Goal: Task Accomplishment & Management: Manage account settings

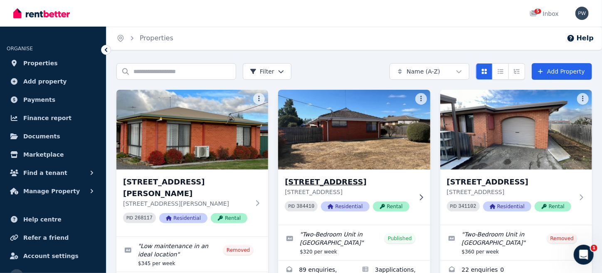
click at [337, 182] on h3 "[STREET_ADDRESS]" at bounding box center [348, 182] width 127 height 12
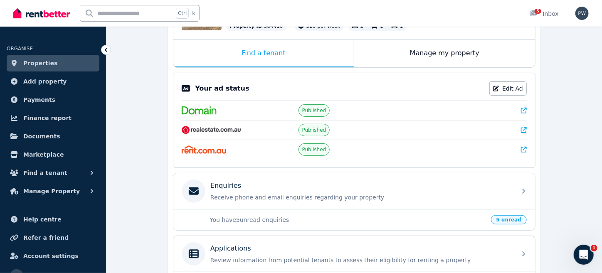
scroll to position [207, 0]
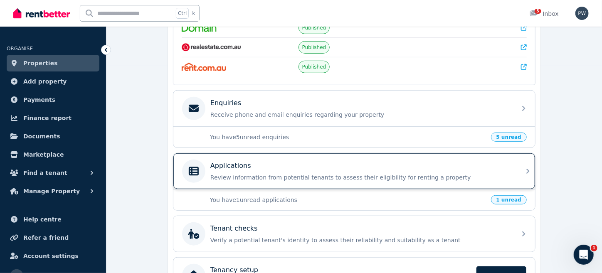
click at [527, 167] on icon at bounding box center [528, 171] width 10 height 10
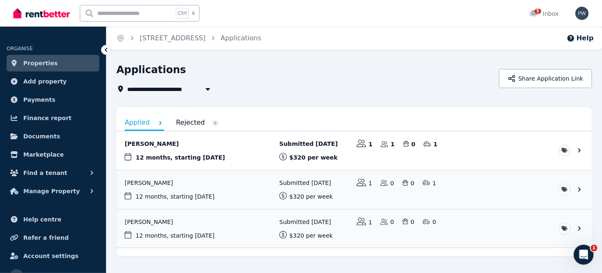
scroll to position [17, 0]
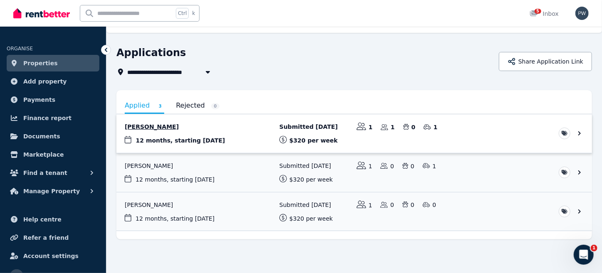
click at [180, 139] on link "View application: Tamren Tuck" at bounding box center [353, 133] width 475 height 39
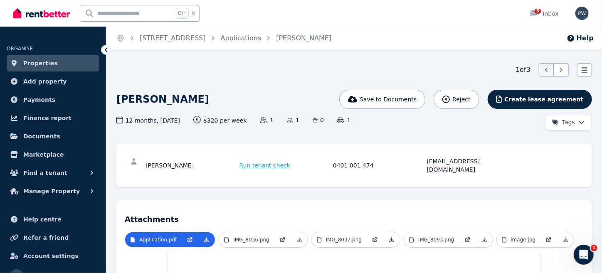
scroll to position [41, 0]
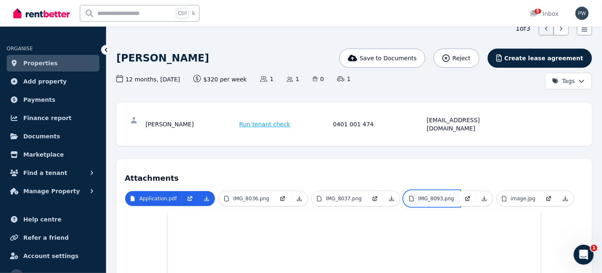
click at [419, 195] on p "IMG_8093.png" at bounding box center [436, 198] width 36 height 7
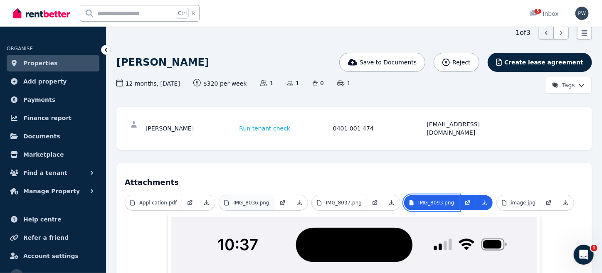
scroll to position [0, 0]
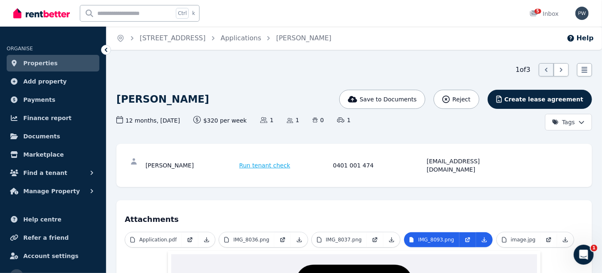
click at [24, 61] on span "Properties" at bounding box center [40, 63] width 34 height 10
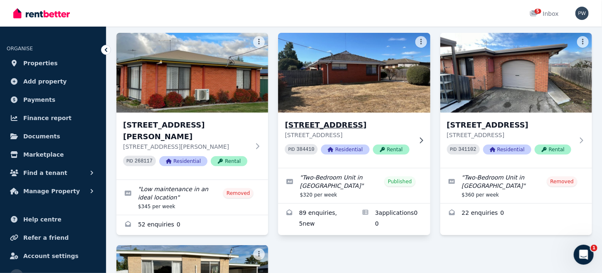
scroll to position [83, 0]
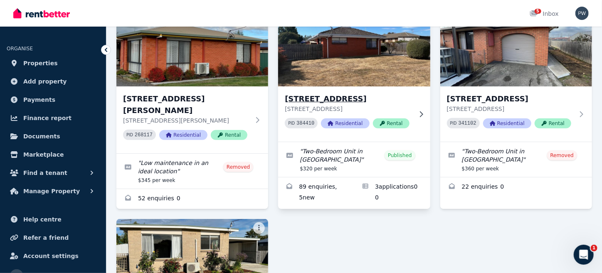
click at [341, 100] on h3 "1/50 Malcombe St, Longford" at bounding box center [348, 99] width 127 height 12
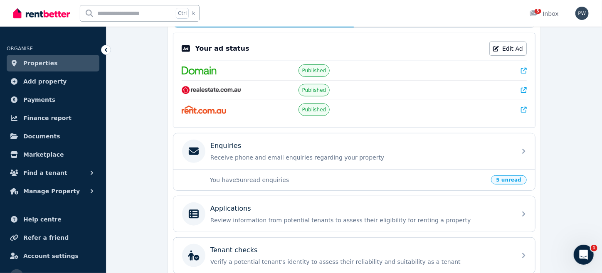
scroll to position [239, 0]
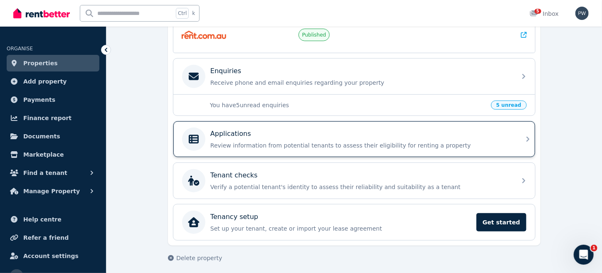
click at [521, 136] on div "Applications Review information from potential tenants to assess their eligibil…" at bounding box center [354, 139] width 362 height 36
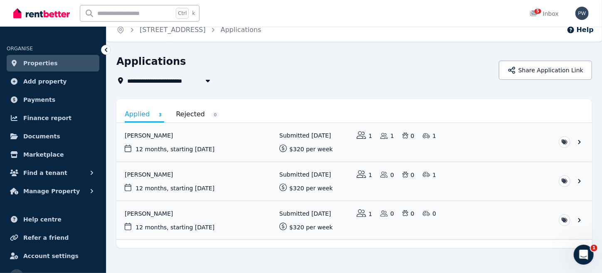
scroll to position [17, 0]
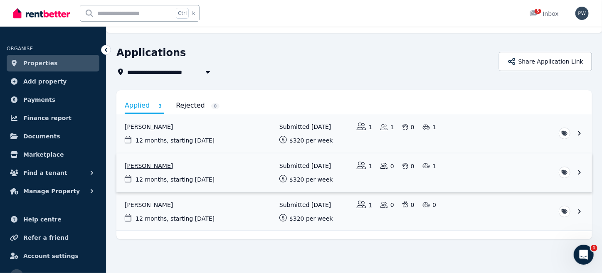
click at [154, 164] on link "View application: Matthew Lund" at bounding box center [353, 172] width 475 height 39
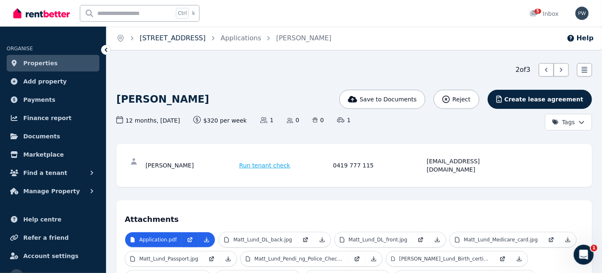
click at [198, 37] on link "1/50 Malcombe St, Longford" at bounding box center [173, 38] width 66 height 8
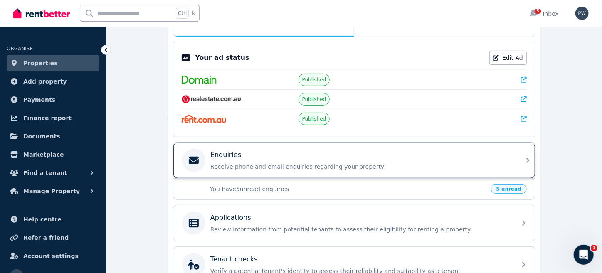
scroll to position [207, 0]
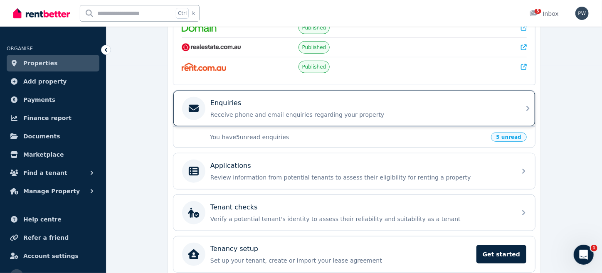
click at [310, 107] on div "Enquiries Receive phone and email enquiries regarding your property" at bounding box center [360, 108] width 301 height 21
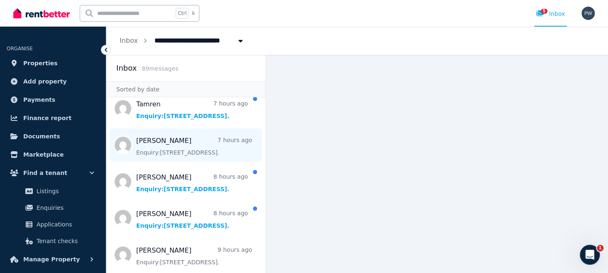
scroll to position [83, 0]
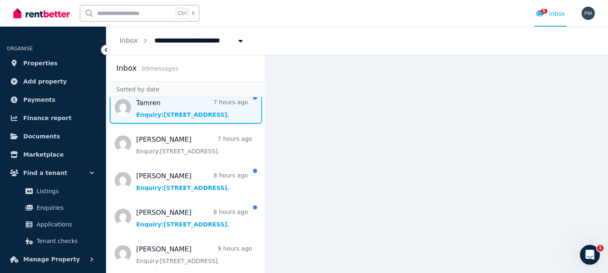
click at [162, 113] on span "Message list" at bounding box center [185, 107] width 159 height 33
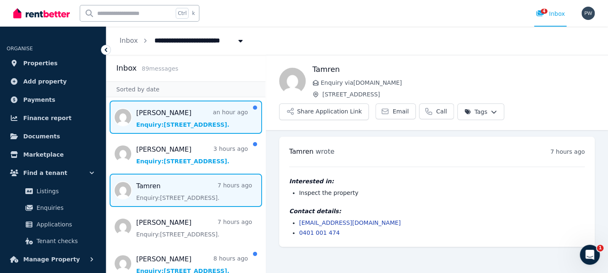
click at [163, 115] on span "Message list" at bounding box center [185, 117] width 159 height 33
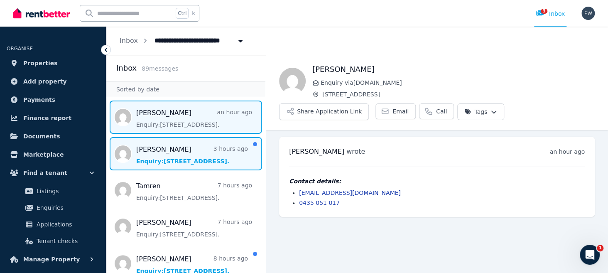
click at [176, 153] on span "Message list" at bounding box center [185, 153] width 159 height 33
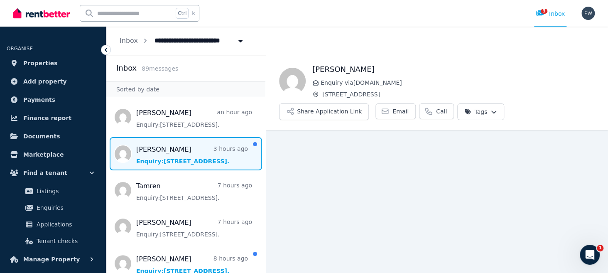
scroll to position [15, 0]
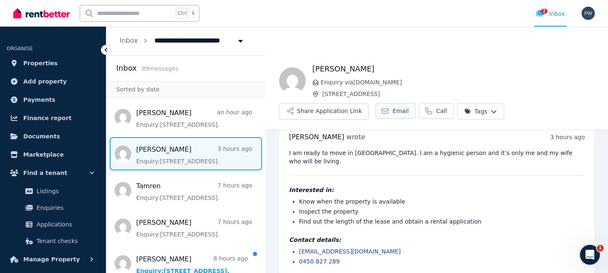
click at [386, 111] on link "Email" at bounding box center [396, 111] width 40 height 16
click at [487, 186] on h4 "Interested in:" at bounding box center [437, 190] width 296 height 8
click at [320, 109] on button "Share Application Link" at bounding box center [324, 111] width 90 height 17
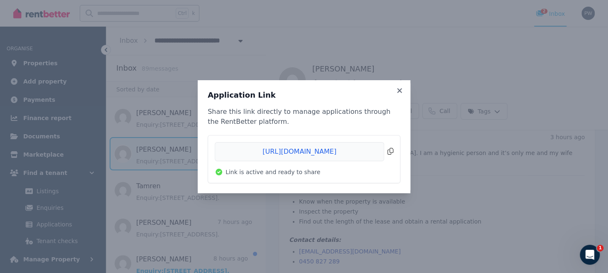
click at [389, 151] on span "Copied!" at bounding box center [304, 151] width 179 height 19
click at [400, 93] on icon at bounding box center [400, 90] width 8 height 7
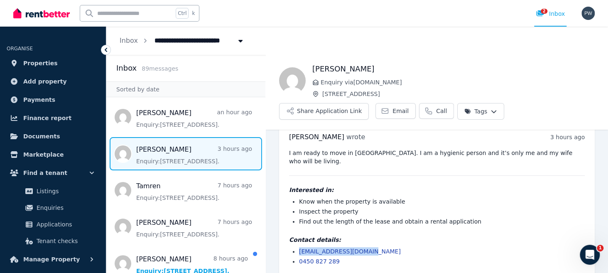
drag, startPoint x: 372, startPoint y: 246, endPoint x: 296, endPoint y: 244, distance: 76.9
click at [296, 247] on ul "maharjanravy@gmail.com 0450 827 289" at bounding box center [437, 256] width 296 height 18
copy link "maharjanravy@gmail.com"
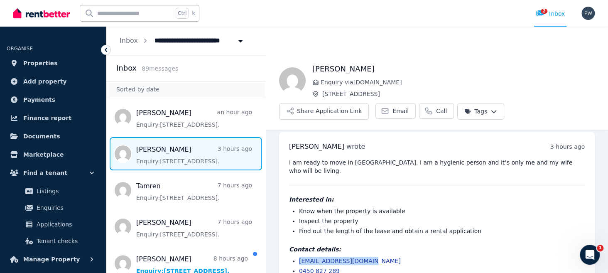
scroll to position [0, 0]
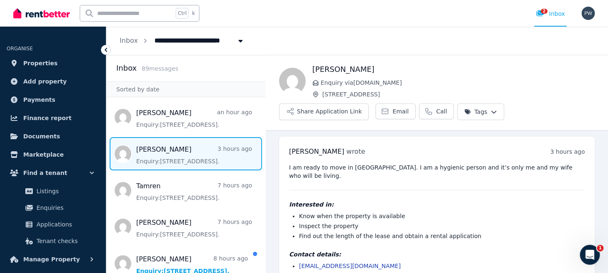
drag, startPoint x: 150, startPoint y: 41, endPoint x: 190, endPoint y: 44, distance: 39.6
click at [190, 44] on span "1/50 Malcombe St, Longford" at bounding box center [192, 39] width 84 height 13
type input "**********"
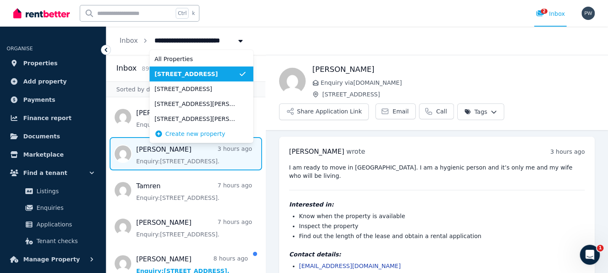
click at [197, 73] on span "1/50 Malcombe St, Longford" at bounding box center [197, 74] width 84 height 8
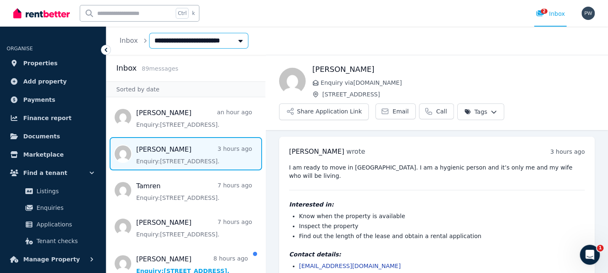
scroll to position [15, 0]
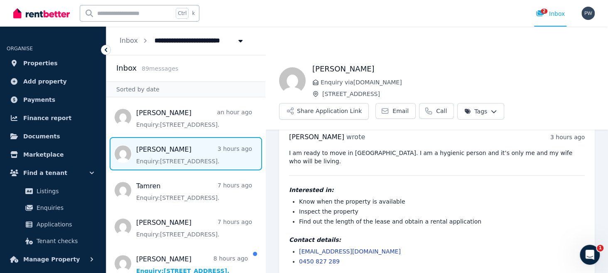
click at [289, 197] on ul "Know when the property is available Inspect the property Find out the length of…" at bounding box center [437, 211] width 296 height 28
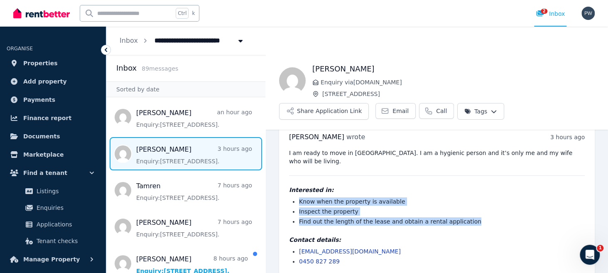
drag, startPoint x: 299, startPoint y: 193, endPoint x: 488, endPoint y: 212, distance: 189.2
click at [488, 212] on ul "Know when the property is available Inspect the property Find out the length of…" at bounding box center [437, 211] width 296 height 28
copy ul "Know when the property is available Inspect the property Find out the length of…"
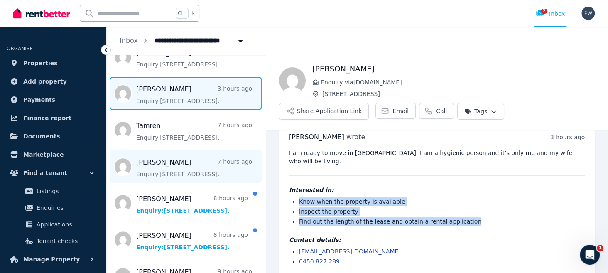
scroll to position [83, 0]
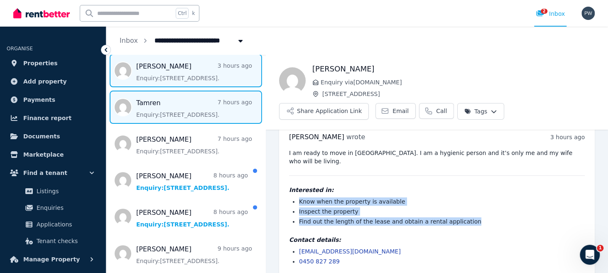
click at [167, 110] on span "Message list" at bounding box center [185, 107] width 159 height 33
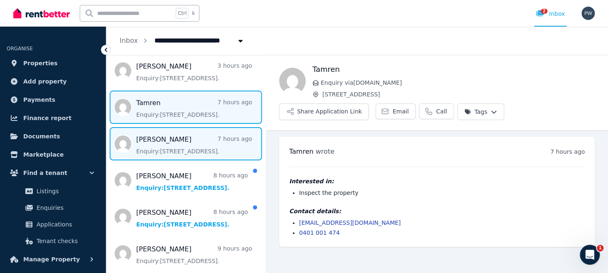
click at [167, 144] on span "Message list" at bounding box center [185, 143] width 159 height 33
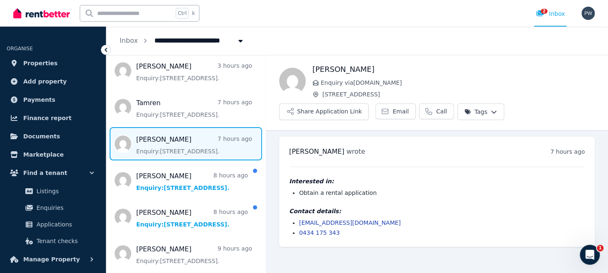
click at [389, 219] on li "nelsonbonnie001@gmail.com" at bounding box center [442, 223] width 286 height 8
click at [460, 194] on li "Obtain a rental application" at bounding box center [442, 193] width 286 height 8
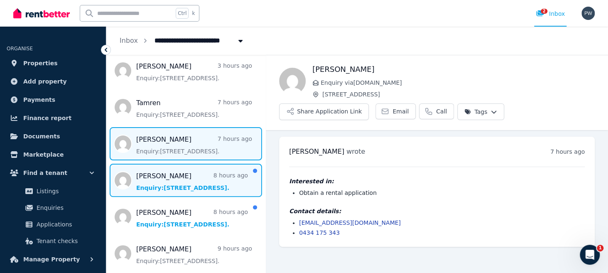
click at [179, 178] on span "Message list" at bounding box center [185, 180] width 159 height 33
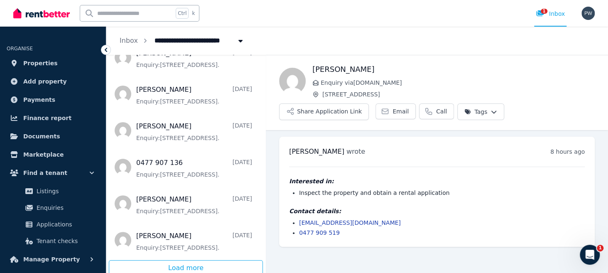
scroll to position [1671, 0]
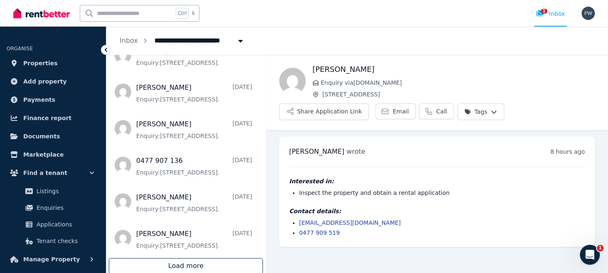
click at [190, 265] on div "Load more" at bounding box center [186, 266] width 154 height 16
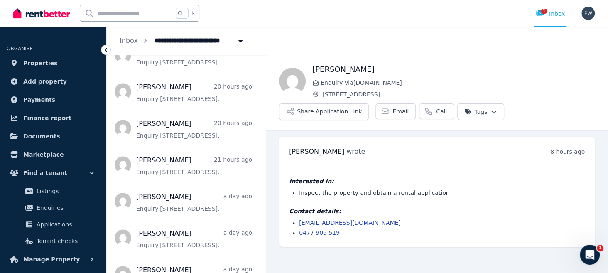
scroll to position [0, 0]
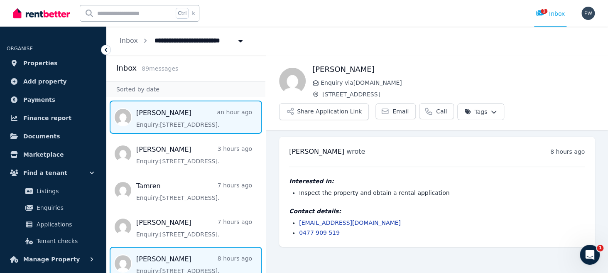
click at [165, 116] on span "Message list" at bounding box center [185, 117] width 159 height 33
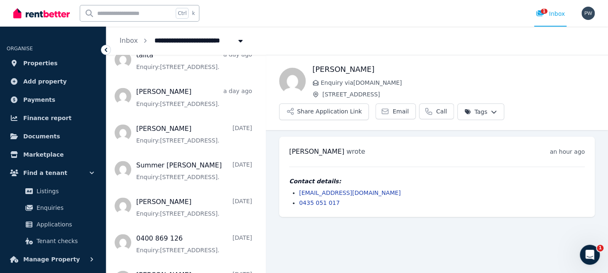
scroll to position [748, 0]
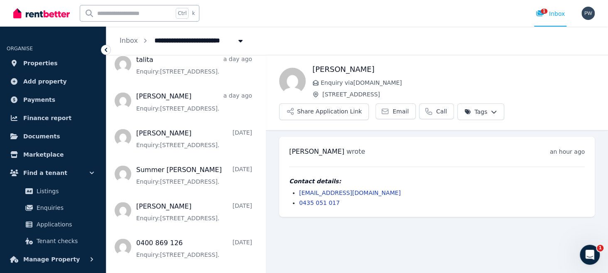
click at [307, 258] on main "Back Imaran Enquiry via RealEstate.com.au 1/50 Malcombe St, Longford Share Appl…" at bounding box center [437, 164] width 342 height 218
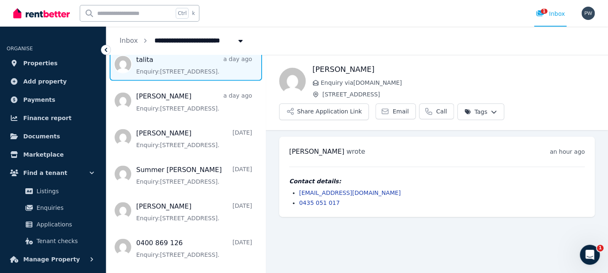
click at [142, 66] on span "Message list" at bounding box center [185, 63] width 159 height 33
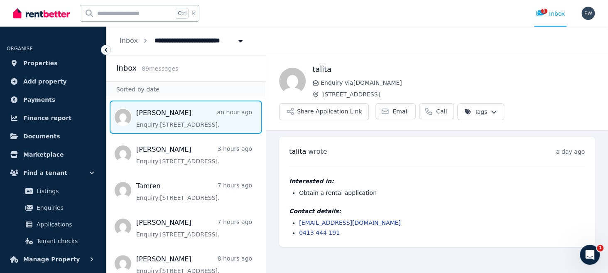
click at [166, 124] on span "Message list" at bounding box center [185, 117] width 159 height 33
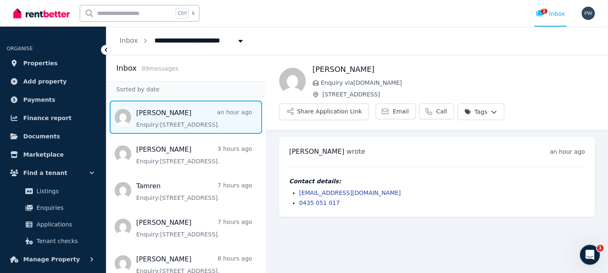
click at [602, 54] on div "**********" at bounding box center [357, 41] width 502 height 28
click at [589, 88] on div "Imaran Enquiry via RealEstate.com.au 1/50 Malcombe St, Longford" at bounding box center [454, 81] width 283 height 35
click at [129, 42] on link "Inbox" at bounding box center [129, 41] width 18 height 8
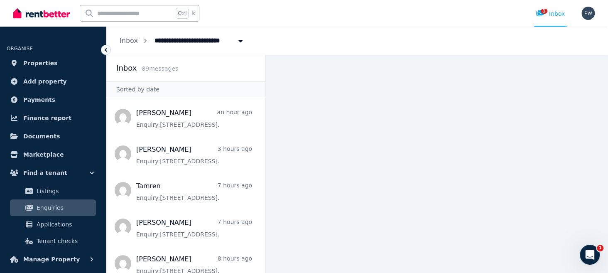
click at [597, 88] on main at bounding box center [437, 164] width 342 height 218
click at [601, 262] on main at bounding box center [437, 164] width 342 height 218
click at [602, 64] on main at bounding box center [437, 164] width 342 height 218
click at [56, 209] on span "Enquiries" at bounding box center [65, 208] width 56 height 10
click at [553, 15] on div "1 Inbox" at bounding box center [550, 14] width 29 height 8
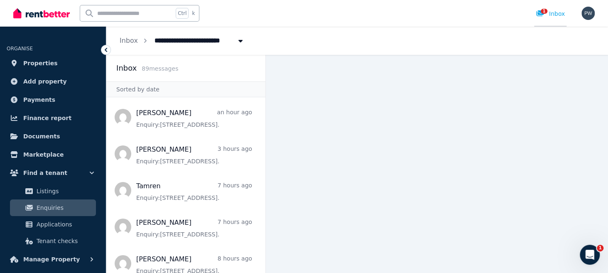
click at [544, 11] on span "1" at bounding box center [544, 11] width 7 height 5
click at [590, 11] on img "button" at bounding box center [588, 13] width 13 height 13
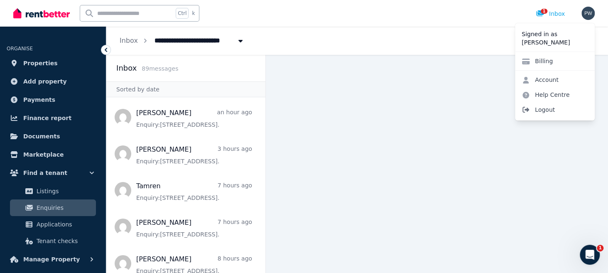
click at [543, 111] on span "Logout" at bounding box center [555, 109] width 80 height 15
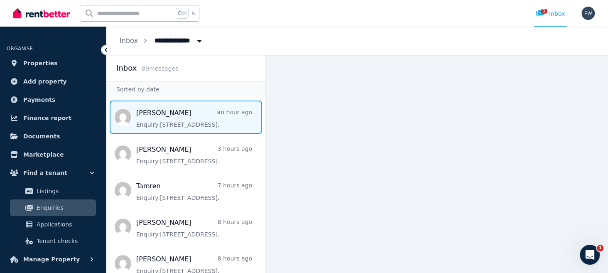
click at [175, 126] on span "Message list" at bounding box center [185, 117] width 159 height 33
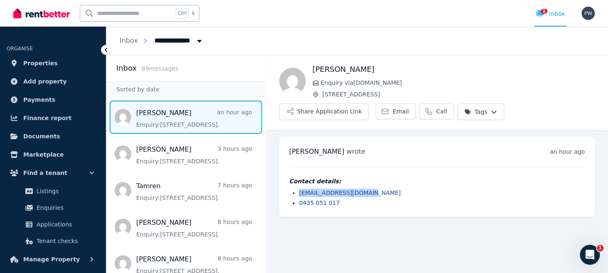
drag, startPoint x: 368, startPoint y: 192, endPoint x: 298, endPoint y: 188, distance: 70.3
click at [298, 189] on ul "imaranpaliza@gmail.com 0435 051 017" at bounding box center [437, 198] width 296 height 18
copy link "imaranpaliza@gmail.com"
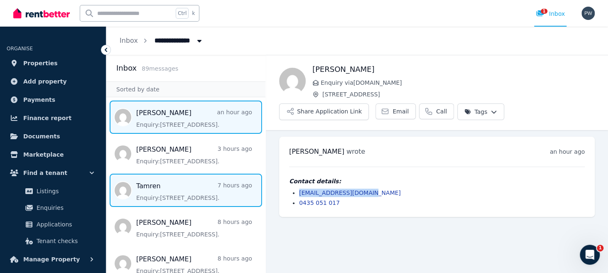
click at [152, 192] on span "Message list" at bounding box center [185, 190] width 159 height 33
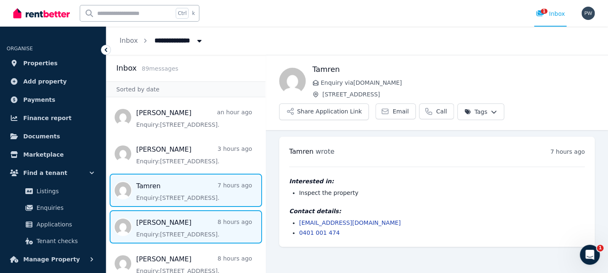
click at [158, 232] on span "Message list" at bounding box center [185, 226] width 159 height 33
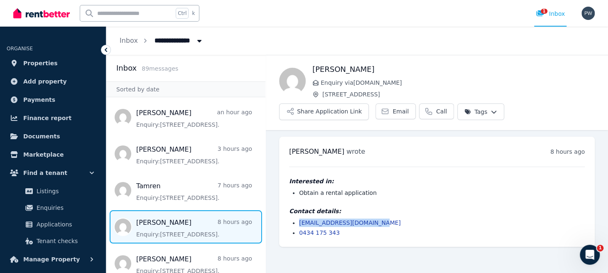
drag, startPoint x: 377, startPoint y: 221, endPoint x: 295, endPoint y: 218, distance: 82.8
click at [299, 219] on li "nelsonbonnie001@gmail.com" at bounding box center [442, 223] width 286 height 8
copy link "nelsonbonnie001@gmail.com"
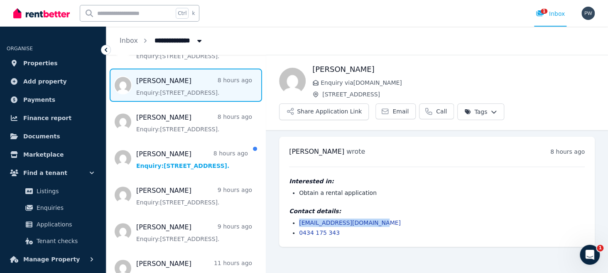
scroll to position [183, 0]
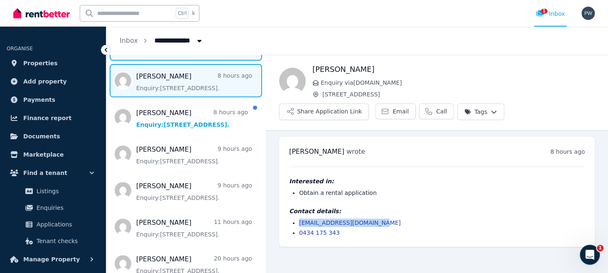
click at [145, 81] on span "Message list" at bounding box center [185, 80] width 159 height 33
drag, startPoint x: 363, startPoint y: 222, endPoint x: 296, endPoint y: 223, distance: 67.7
click at [296, 223] on ul "chayley112@icloud.com 0477 909 519" at bounding box center [437, 228] width 296 height 18
copy link "chayley112@icloud.com"
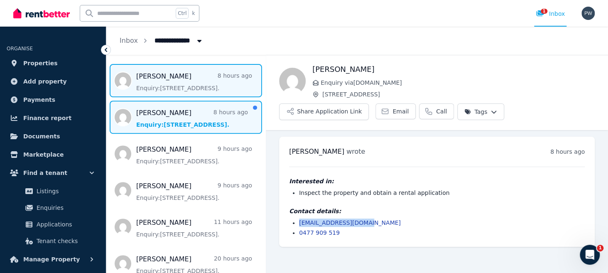
click at [152, 123] on span "Message list" at bounding box center [185, 117] width 159 height 33
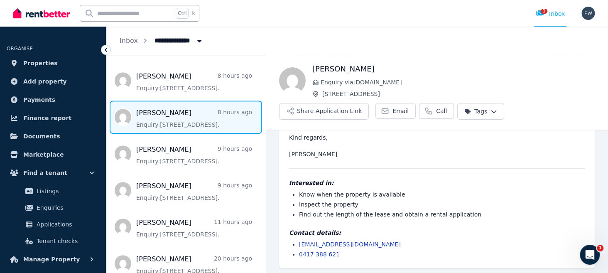
scroll to position [98, 0]
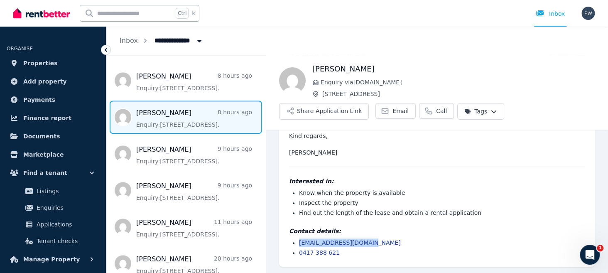
drag, startPoint x: 366, startPoint y: 241, endPoint x: 296, endPoint y: 241, distance: 69.4
click at [296, 241] on ul "patrickcowie@gmail.com 0417 388 621" at bounding box center [437, 248] width 296 height 18
copy link "patrickcowie@gmail.com"
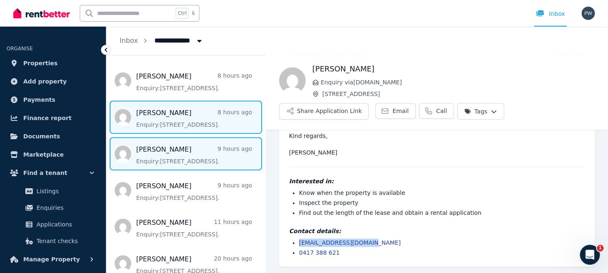
click at [151, 156] on span "Message list" at bounding box center [185, 153] width 159 height 33
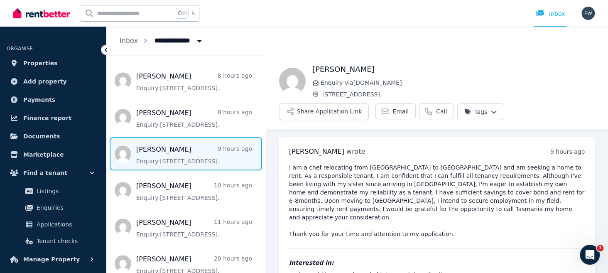
scroll to position [53, 0]
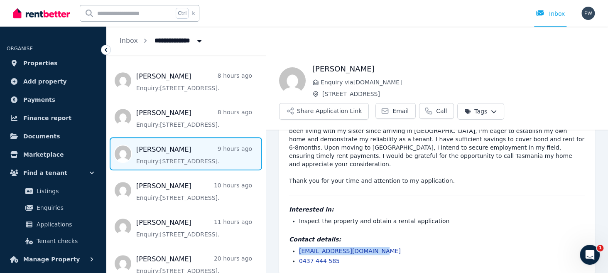
drag, startPoint x: 375, startPoint y: 241, endPoint x: 295, endPoint y: 240, distance: 80.6
click at [299, 247] on li "sumitrasilpakar@gmail.com" at bounding box center [442, 251] width 286 height 8
copy link "sumitrasilpakar@gmail.com"
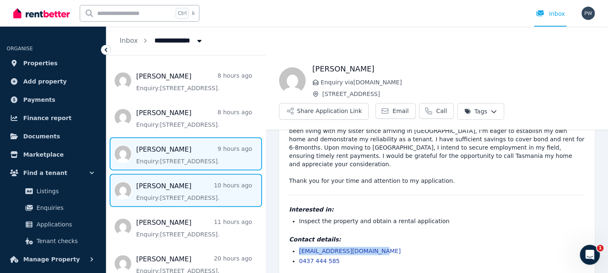
click at [147, 190] on span "Message list" at bounding box center [185, 190] width 159 height 33
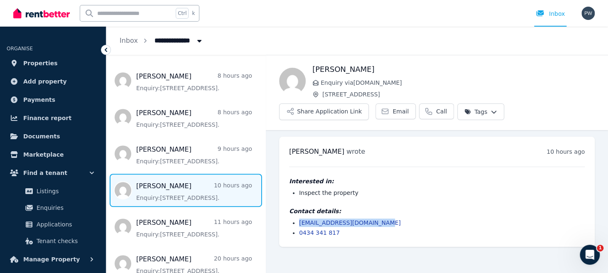
drag, startPoint x: 376, startPoint y: 223, endPoint x: 296, endPoint y: 217, distance: 80.4
click at [296, 217] on div "Contact details: lolypadharvey132@gmail.com 0434 341 817" at bounding box center [437, 222] width 296 height 30
copy link "lolypadharvey132@gmail.com"
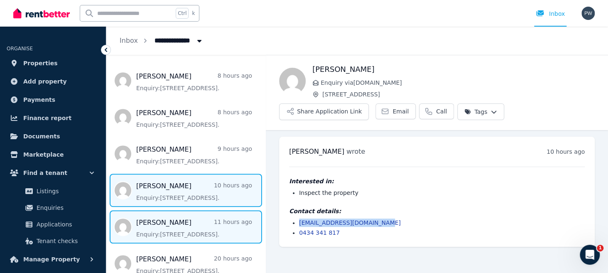
click at [157, 227] on span "Message list" at bounding box center [185, 226] width 159 height 33
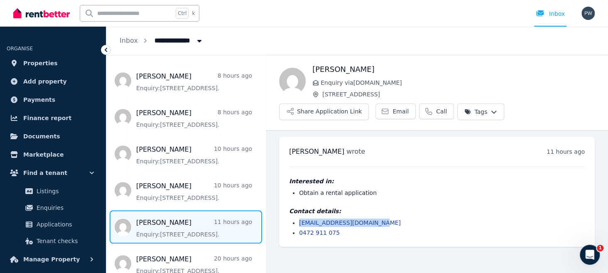
drag, startPoint x: 372, startPoint y: 222, endPoint x: 295, endPoint y: 223, distance: 77.7
click at [299, 223] on li "kristysanders30@gmail.com" at bounding box center [442, 223] width 286 height 8
copy link "kristysanders30@gmail.com"
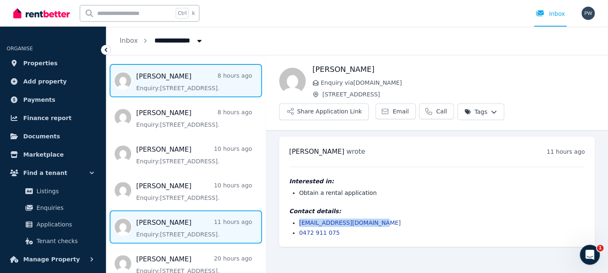
click at [146, 88] on span "Message list" at bounding box center [185, 80] width 159 height 33
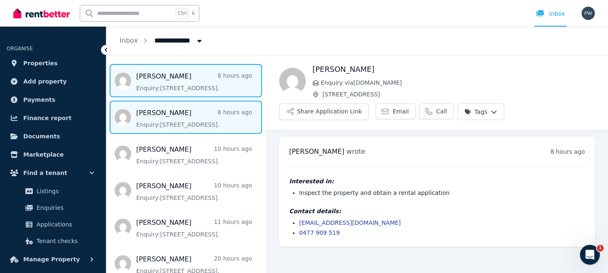
click at [152, 126] on span "Message list" at bounding box center [185, 117] width 159 height 33
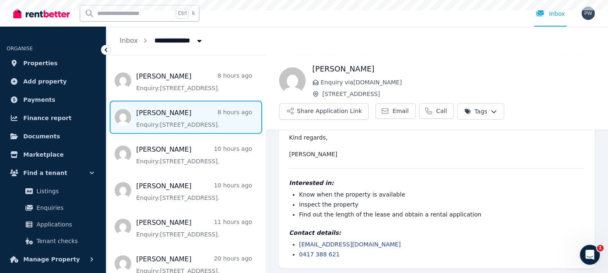
scroll to position [98, 0]
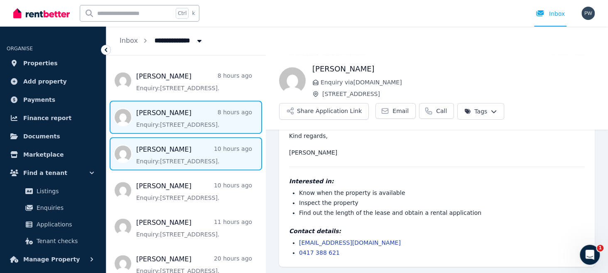
click at [160, 158] on span "Message list" at bounding box center [185, 153] width 159 height 33
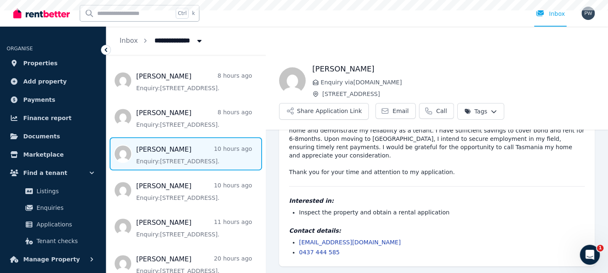
scroll to position [53, 0]
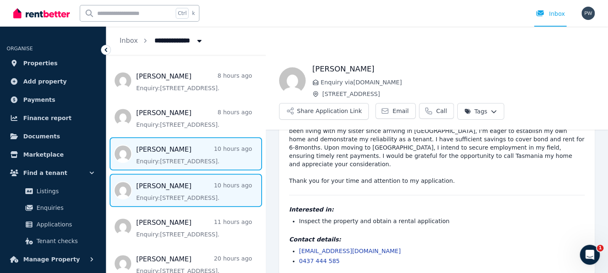
click at [165, 194] on span "Message list" at bounding box center [185, 190] width 159 height 33
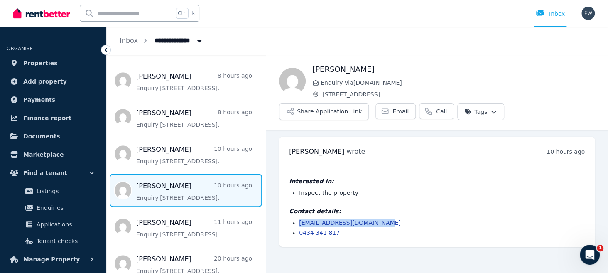
drag, startPoint x: 382, startPoint y: 224, endPoint x: 296, endPoint y: 220, distance: 85.3
click at [296, 221] on ul "lolypadharvey132@gmail.com 0434 341 817" at bounding box center [437, 228] width 296 height 18
copy link "lolypadharvey132@gmail.com"
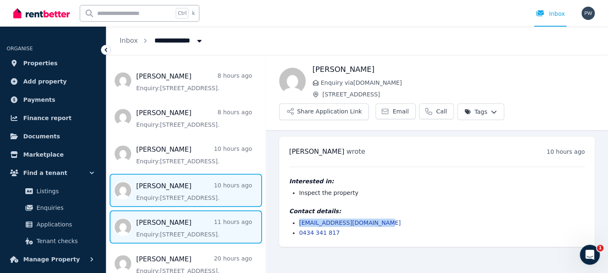
click at [161, 228] on span "Message list" at bounding box center [185, 226] width 159 height 33
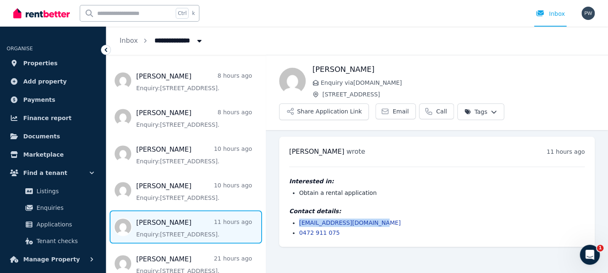
drag, startPoint x: 373, startPoint y: 222, endPoint x: 296, endPoint y: 218, distance: 77.0
click at [296, 219] on ul "kristysanders30@gmail.com 0472 911 075" at bounding box center [437, 228] width 296 height 18
copy link "kristysanders30@gmail.com"
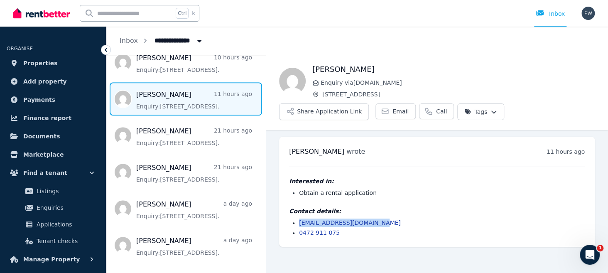
scroll to position [316, 0]
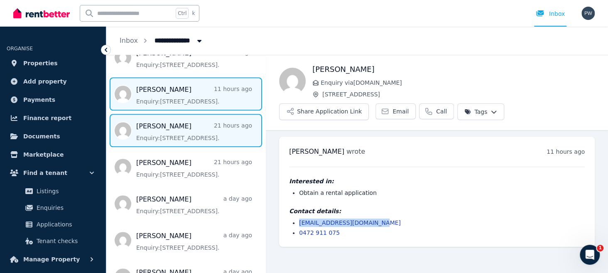
click at [158, 142] on span "Message list" at bounding box center [185, 130] width 159 height 33
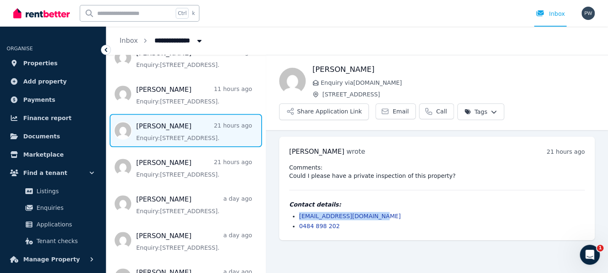
drag, startPoint x: 374, startPoint y: 217, endPoint x: 299, endPoint y: 214, distance: 75.3
click at [299, 214] on li "oliviarenae2702@gmail.com" at bounding box center [442, 216] width 286 height 8
copy link "oliviarenae2702@gmail.com"
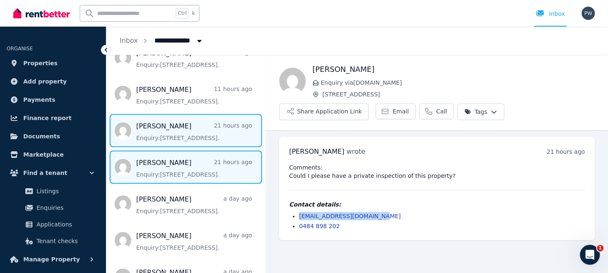
click at [165, 171] on span "Message list" at bounding box center [185, 166] width 159 height 33
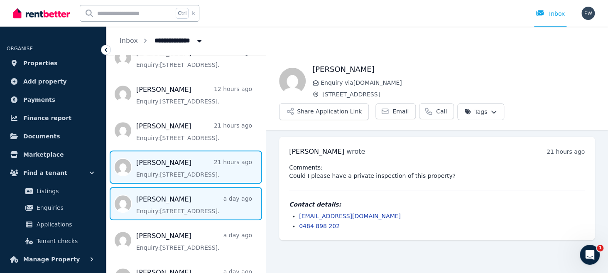
click at [164, 208] on span "Message list" at bounding box center [185, 203] width 159 height 33
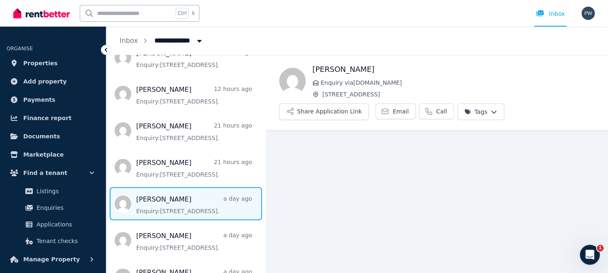
scroll to position [7, 0]
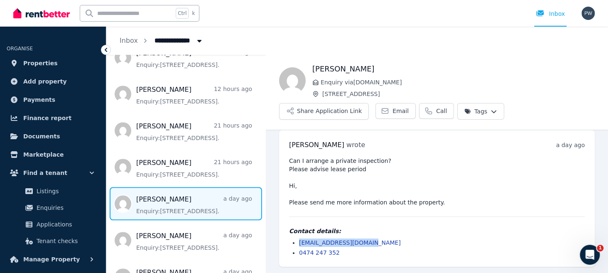
drag, startPoint x: 375, startPoint y: 241, endPoint x: 295, endPoint y: 240, distance: 80.2
click at [295, 240] on ul "youngsumma18@gmail.com 0474 247 352" at bounding box center [437, 248] width 296 height 18
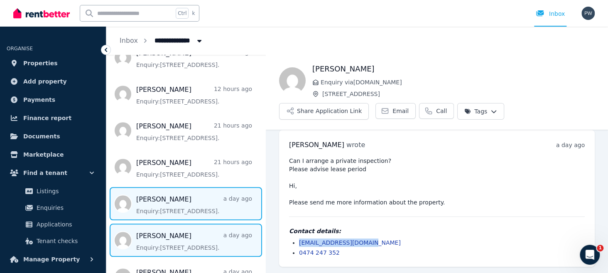
click at [176, 242] on span "Message list" at bounding box center [185, 240] width 159 height 33
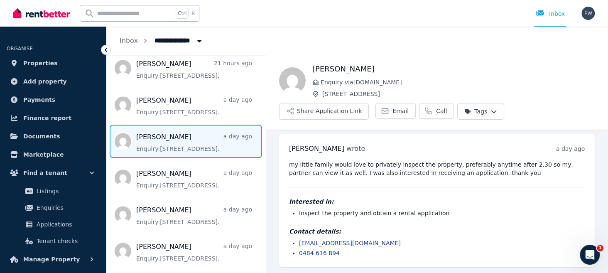
scroll to position [416, 0]
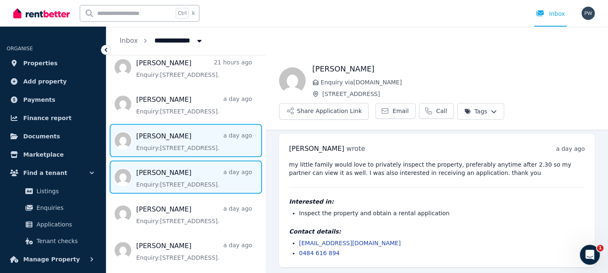
click at [160, 182] on span "Message list" at bounding box center [185, 176] width 159 height 33
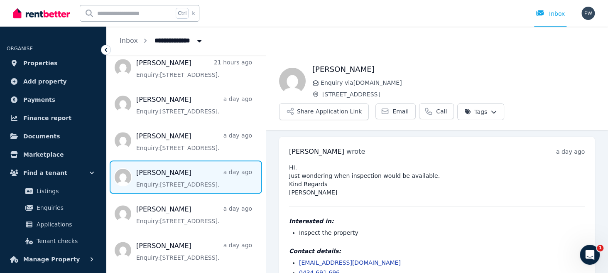
scroll to position [20, 0]
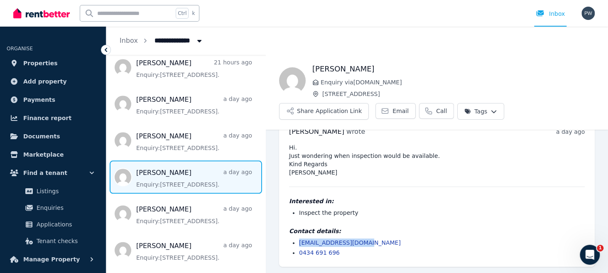
drag, startPoint x: 296, startPoint y: 240, endPoint x: 384, endPoint y: 239, distance: 87.7
click at [384, 239] on ul "hodgsonp696@gmail.com 0434 691 696" at bounding box center [437, 248] width 296 height 18
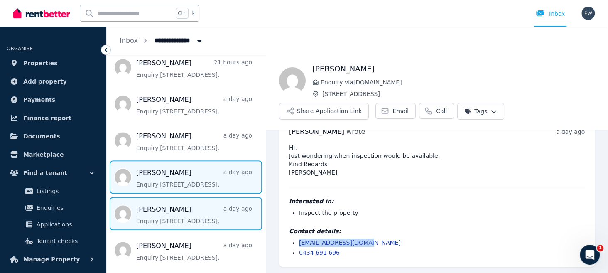
click at [148, 216] on span "Message list" at bounding box center [185, 213] width 159 height 33
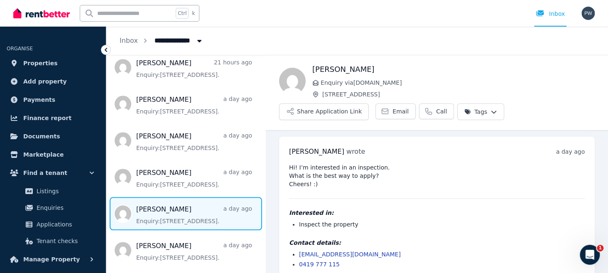
scroll to position [12, 0]
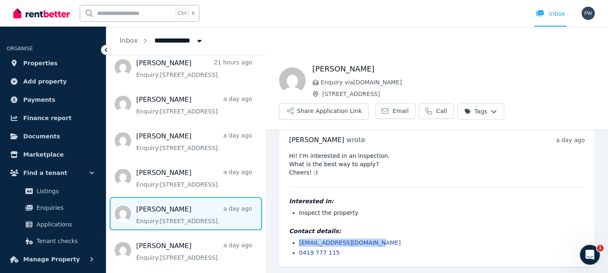
drag, startPoint x: 378, startPoint y: 242, endPoint x: 298, endPoint y: 246, distance: 80.7
click at [298, 246] on ul "matthewlund555@gmail.com 0419 777 115" at bounding box center [437, 248] width 296 height 18
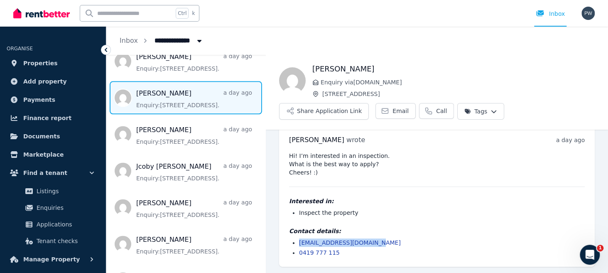
scroll to position [532, 0]
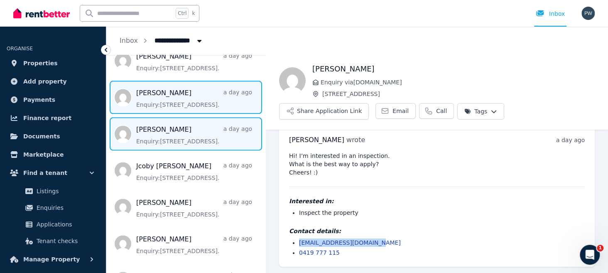
click at [158, 136] on span "Message list" at bounding box center [185, 133] width 159 height 33
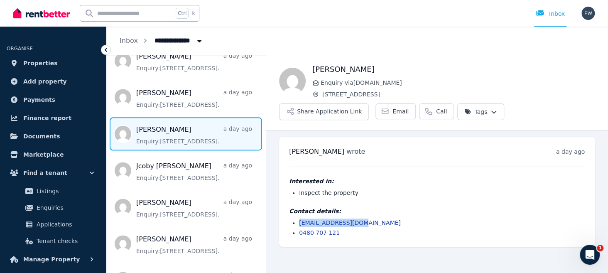
drag, startPoint x: 360, startPoint y: 222, endPoint x: 296, endPoint y: 219, distance: 64.5
click at [296, 219] on ul "kimsalter@yahoo.com 0480 707 121" at bounding box center [437, 228] width 296 height 18
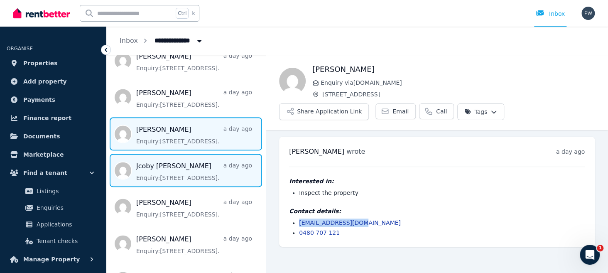
click at [143, 175] on span "Message list" at bounding box center [185, 170] width 159 height 33
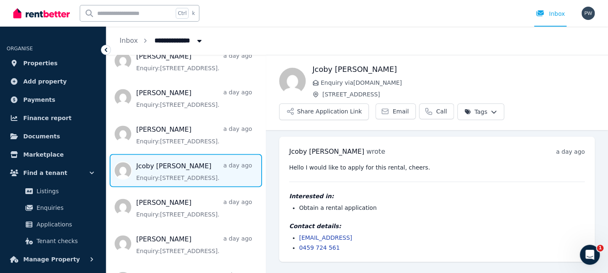
drag, startPoint x: 368, startPoint y: 238, endPoint x: 295, endPoint y: 231, distance: 73.0
click at [295, 231] on div "Contact details: jcobyhaberle@icloud.con 0459 724 561" at bounding box center [437, 237] width 296 height 30
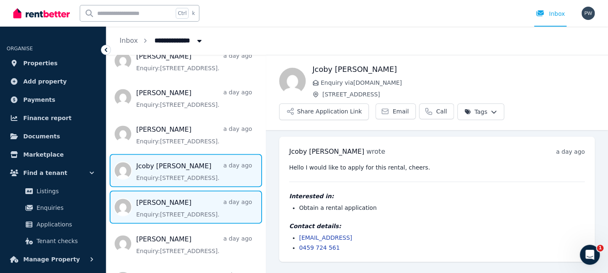
click at [196, 212] on span "Message list" at bounding box center [185, 206] width 159 height 33
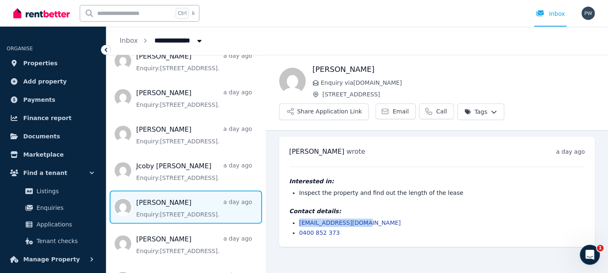
drag, startPoint x: 369, startPoint y: 222, endPoint x: 297, endPoint y: 219, distance: 72.8
click at [297, 219] on ul "megomwayne@gmail.com 0400 852 373" at bounding box center [437, 228] width 296 height 18
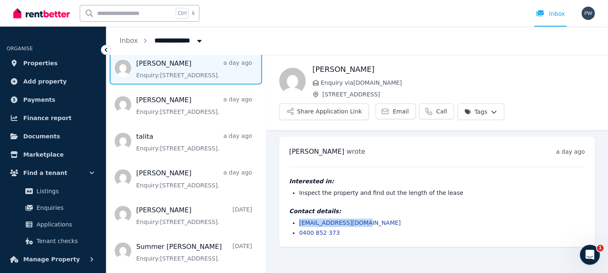
scroll to position [682, 0]
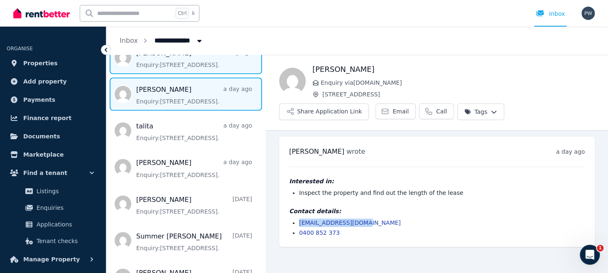
click at [176, 100] on span "Message list" at bounding box center [185, 93] width 159 height 33
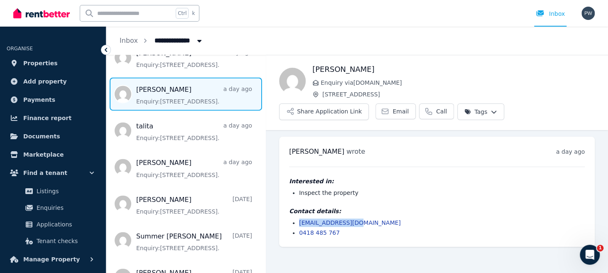
drag, startPoint x: 354, startPoint y: 221, endPoint x: 294, endPoint y: 224, distance: 59.5
click at [299, 224] on li "kaycee001@live.com" at bounding box center [442, 223] width 286 height 8
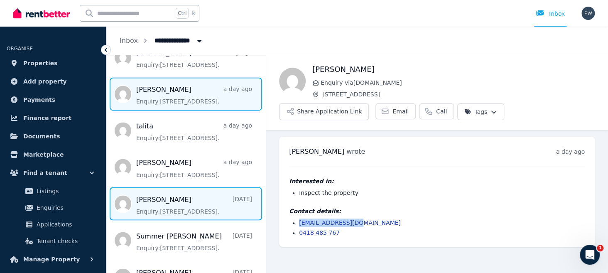
click at [167, 199] on span "Message list" at bounding box center [185, 203] width 159 height 33
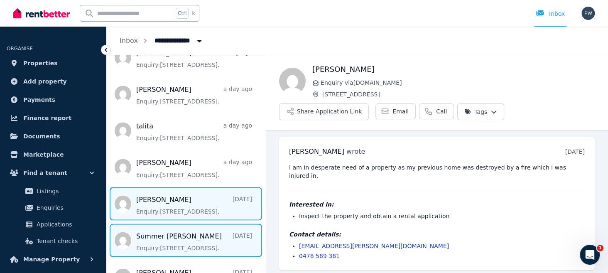
click at [158, 243] on span "Message list" at bounding box center [185, 240] width 159 height 33
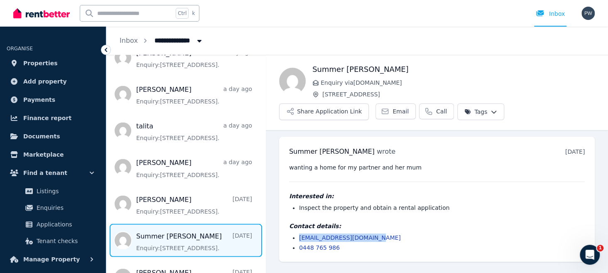
drag, startPoint x: 382, startPoint y: 238, endPoint x: 298, endPoint y: 234, distance: 83.6
click at [298, 234] on ul "summermannie89@gmail.com 0448 765 986" at bounding box center [437, 243] width 296 height 18
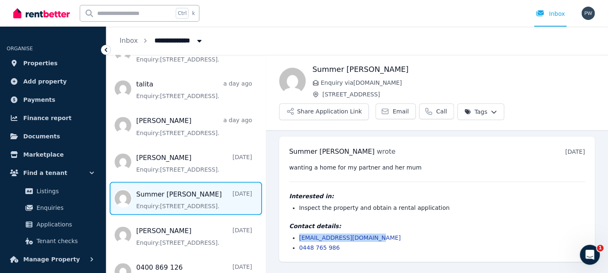
scroll to position [731, 0]
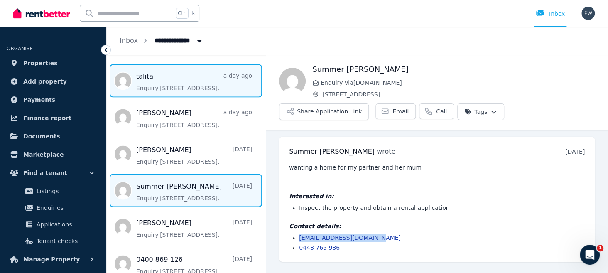
click at [148, 83] on span "Message list" at bounding box center [185, 80] width 159 height 33
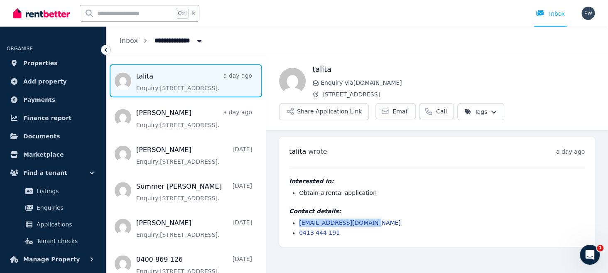
drag, startPoint x: 368, startPoint y: 222, endPoint x: 288, endPoint y: 224, distance: 80.2
click at [288, 224] on div "talita wrote a day ago 10:14 am on Sun, 24 Aug 2025 Interested in: Obtain a ren…" at bounding box center [437, 192] width 316 height 110
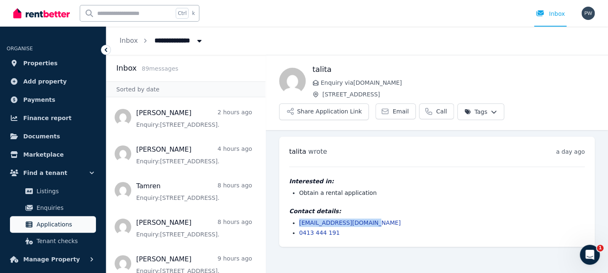
click at [50, 224] on span "Applications" at bounding box center [65, 224] width 56 height 10
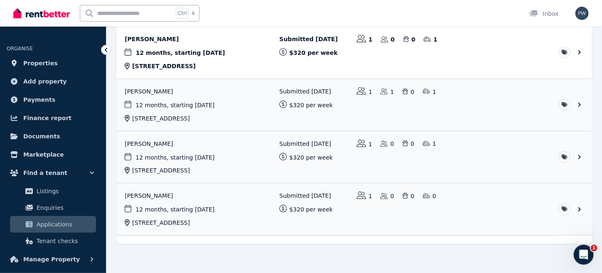
scroll to position [109, 0]
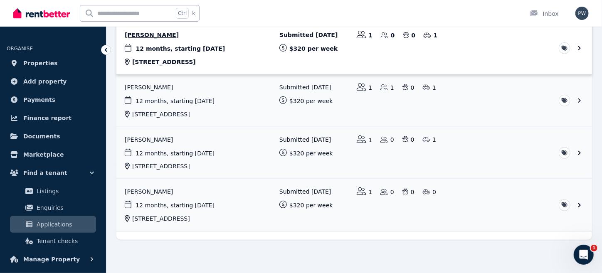
click at [167, 52] on link "View application: Patricia Hodgson" at bounding box center [353, 48] width 475 height 52
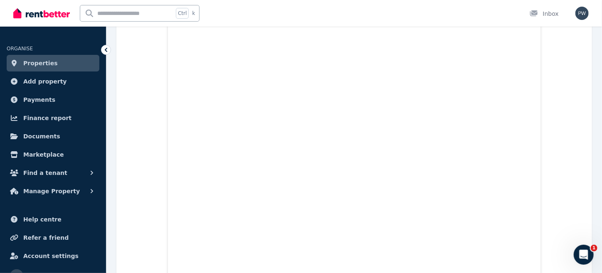
scroll to position [280, 0]
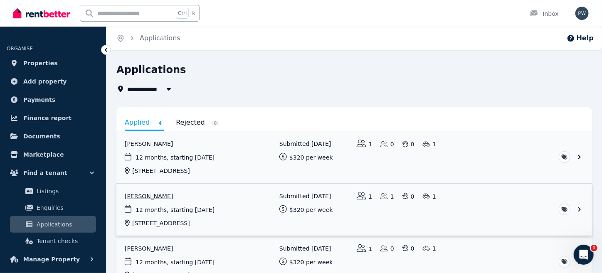
click at [158, 212] on link "View application: Tamren Tuck" at bounding box center [353, 210] width 475 height 52
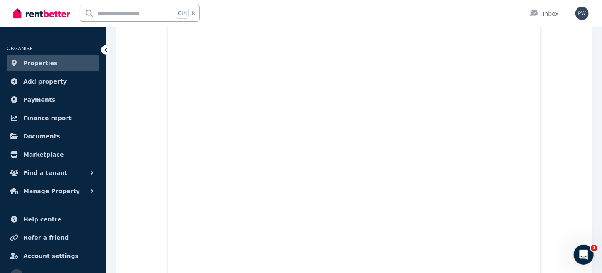
scroll to position [1119, 0]
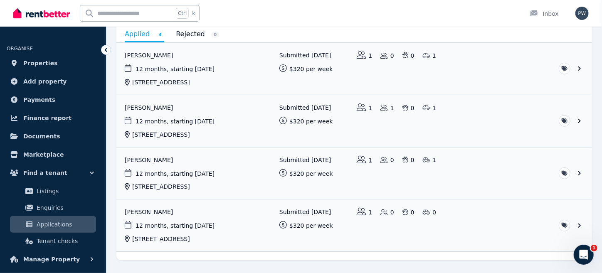
scroll to position [100, 0]
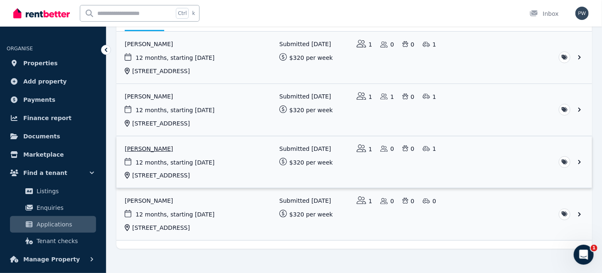
click at [148, 155] on link "View application: Matthew Lund" at bounding box center [353, 162] width 475 height 52
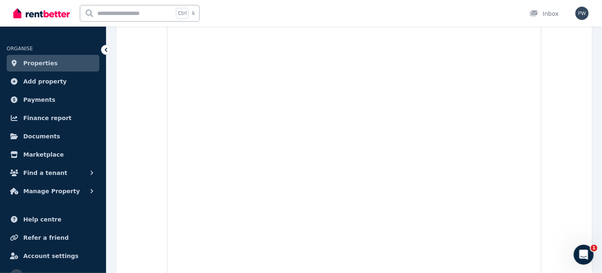
scroll to position [3874, 0]
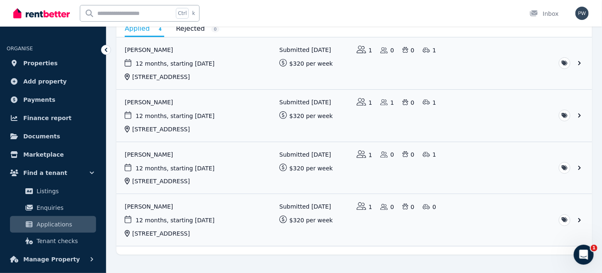
scroll to position [109, 0]
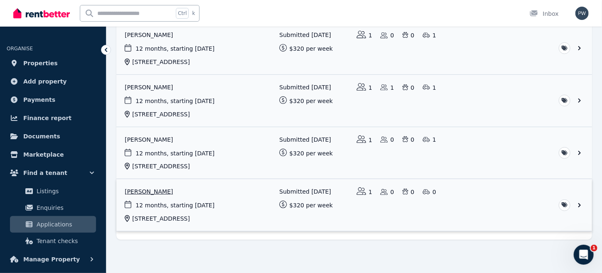
click at [153, 190] on link "View application: Sumitra Silpakar" at bounding box center [353, 205] width 475 height 52
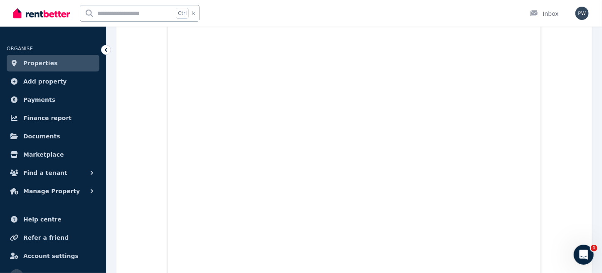
scroll to position [750, 0]
click at [35, 61] on span "Properties" at bounding box center [40, 63] width 34 height 10
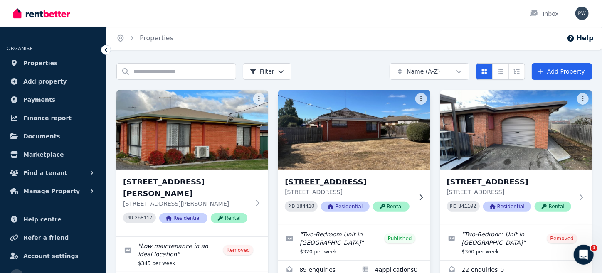
click at [328, 138] on img at bounding box center [354, 130] width 160 height 84
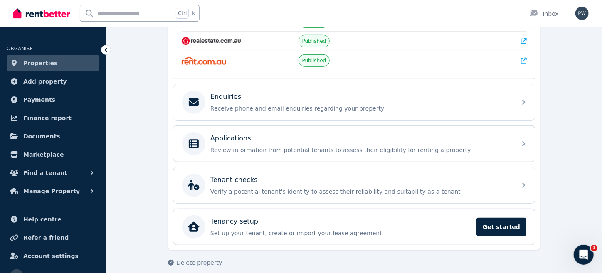
scroll to position [219, 0]
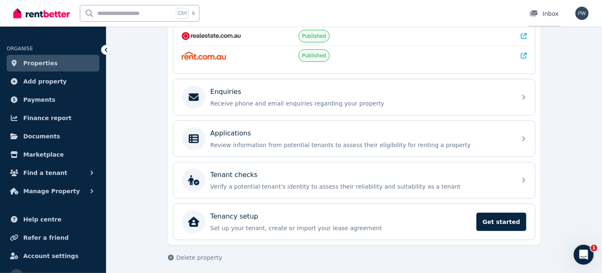
click at [545, 14] on div "Inbox" at bounding box center [543, 14] width 29 height 8
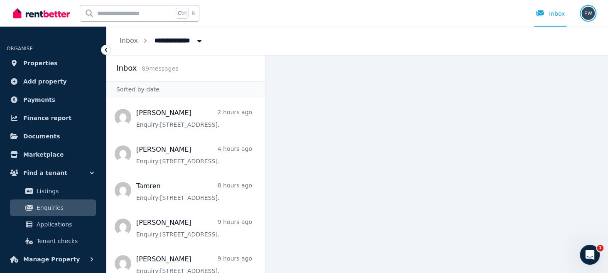
click at [588, 13] on img "button" at bounding box center [588, 13] width 13 height 13
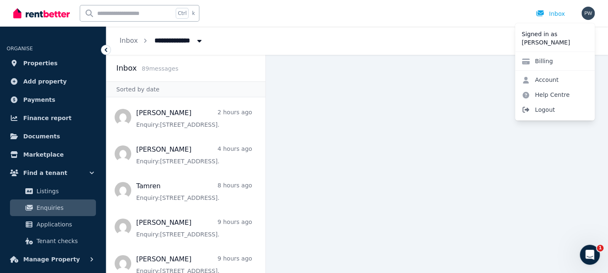
click at [544, 111] on span "Logout" at bounding box center [555, 109] width 80 height 15
